Goal: Use online tool/utility

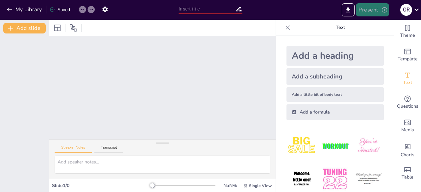
click at [370, 8] on button "Present" at bounding box center [372, 9] width 33 height 13
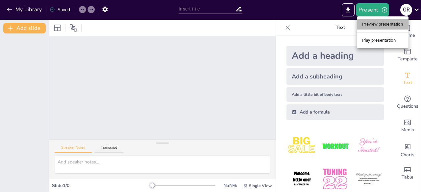
click at [392, 24] on li "Preview presentation" at bounding box center [383, 24] width 52 height 11
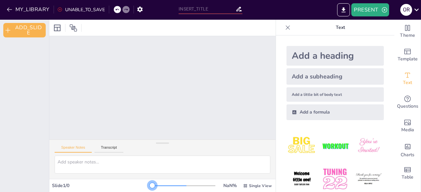
drag, startPoint x: 147, startPoint y: 184, endPoint x: 182, endPoint y: 185, distance: 35.8
click at [182, 185] on div at bounding box center [183, 185] width 63 height 5
click at [176, 186] on div at bounding box center [183, 185] width 63 height 5
click at [405, 77] on icon "Add text boxes" at bounding box center [407, 75] width 5 height 5
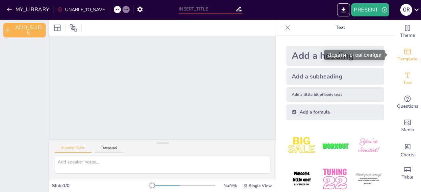
click at [400, 56] on span "Template" at bounding box center [407, 59] width 20 height 7
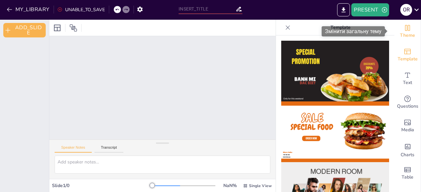
click at [402, 32] on span "Theme" at bounding box center [407, 35] width 15 height 7
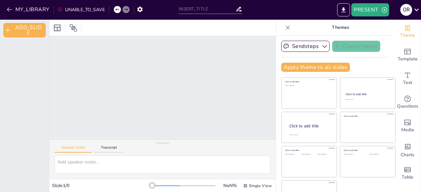
click at [284, 27] on icon at bounding box center [287, 27] width 7 height 7
